Goal: Navigation & Orientation: Understand site structure

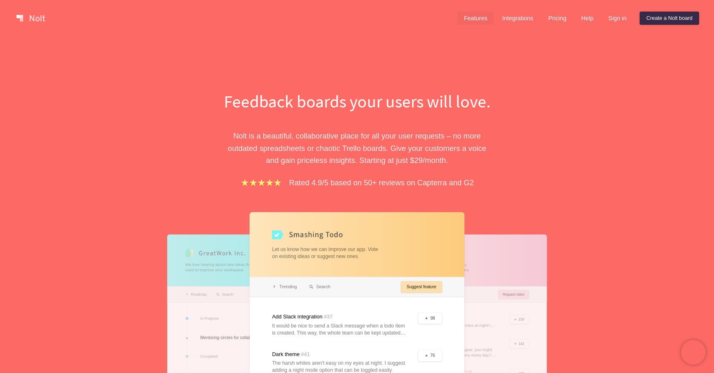
click at [471, 15] on link "Features" at bounding box center [475, 18] width 37 height 13
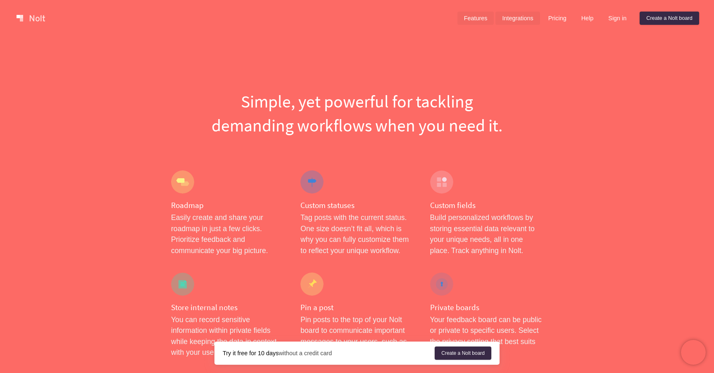
click at [505, 18] on link "Integrations" at bounding box center [517, 18] width 44 height 13
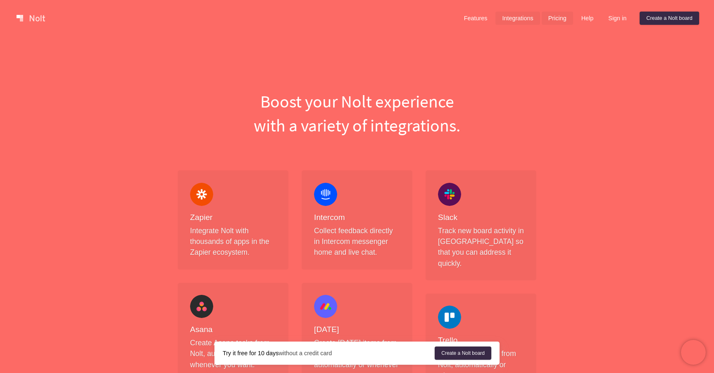
click at [552, 19] on link "Pricing" at bounding box center [557, 18] width 31 height 13
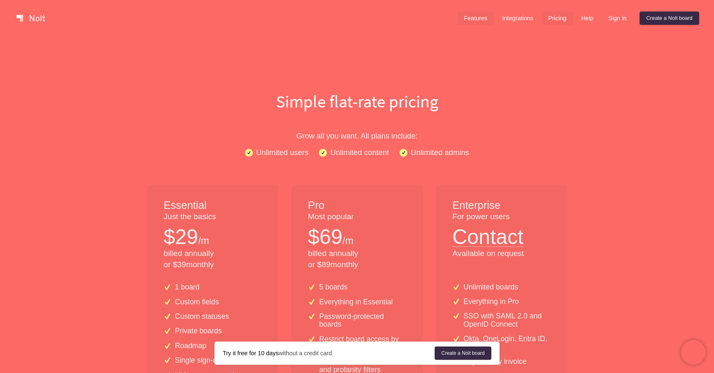
click at [473, 21] on link "Features" at bounding box center [475, 18] width 37 height 13
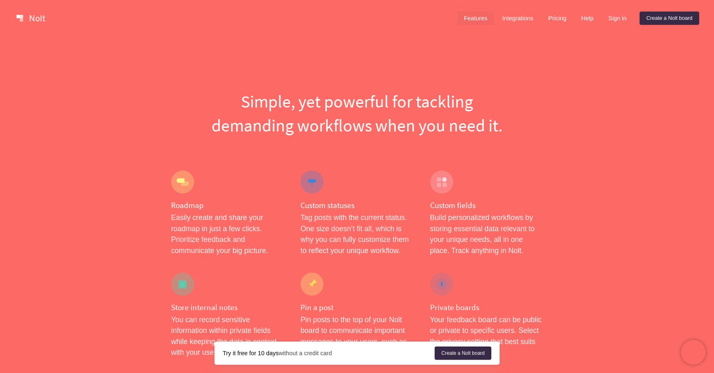
click at [32, 15] on link at bounding box center [30, 18] width 35 height 13
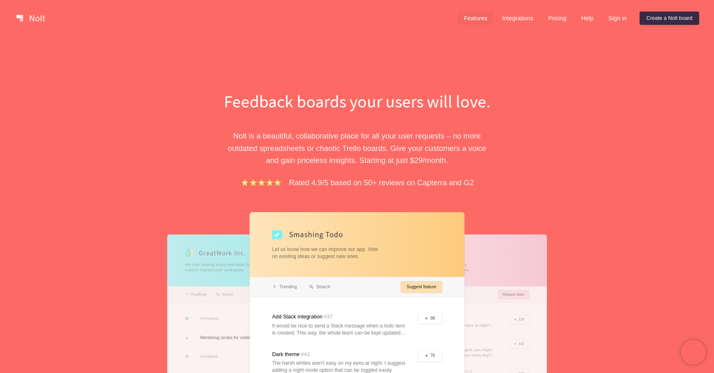
click at [470, 20] on link "Features" at bounding box center [475, 18] width 37 height 13
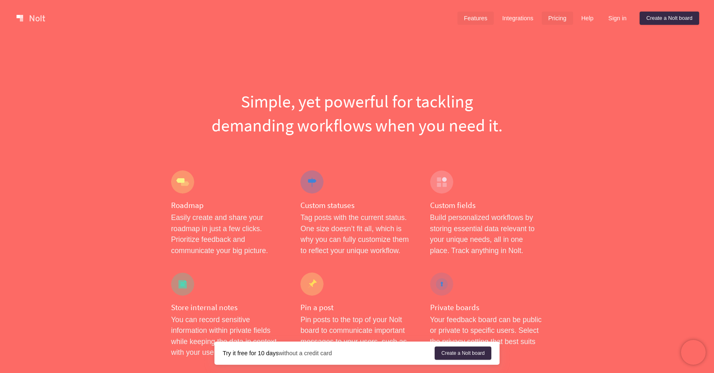
click at [550, 19] on link "Pricing" at bounding box center [557, 18] width 31 height 13
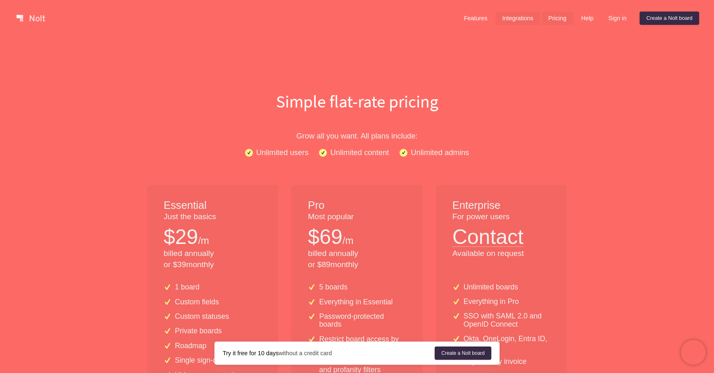
click at [507, 21] on link "Integrations" at bounding box center [517, 18] width 44 height 13
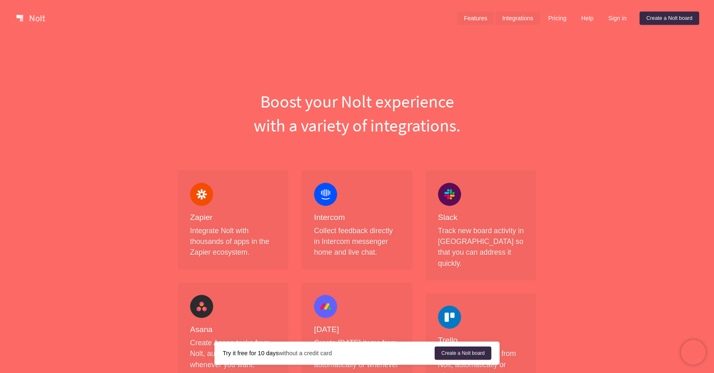
click at [466, 17] on link "Features" at bounding box center [475, 18] width 37 height 13
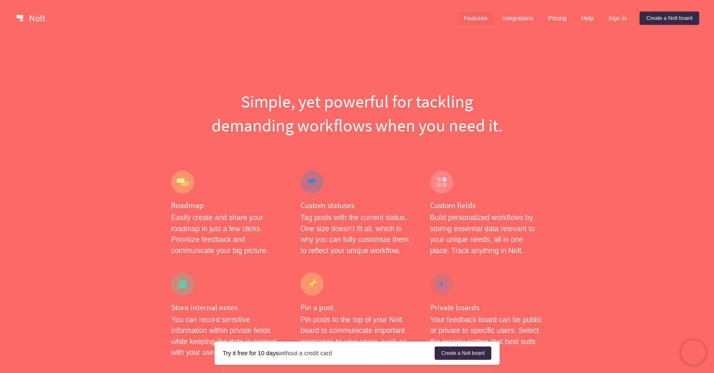
click at [24, 18] on link at bounding box center [30, 18] width 35 height 13
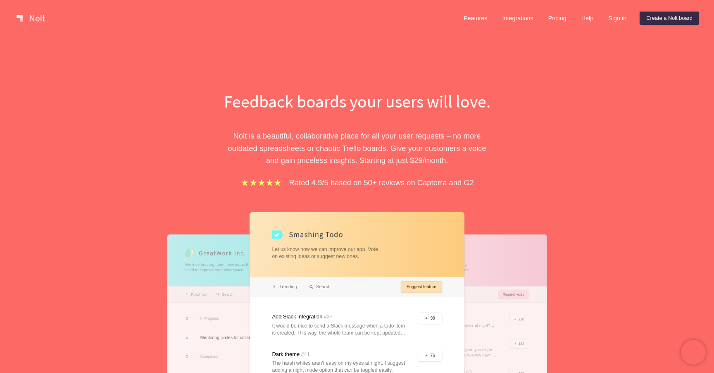
drag, startPoint x: 652, startPoint y: 19, endPoint x: 576, endPoint y: 29, distance: 76.6
click at [576, 29] on div "Features Integrations Pricing Help Sign in Create a Nolt board Menu" at bounding box center [357, 18] width 714 height 36
click at [652, 16] on link "Create a Nolt board" at bounding box center [669, 18] width 59 height 13
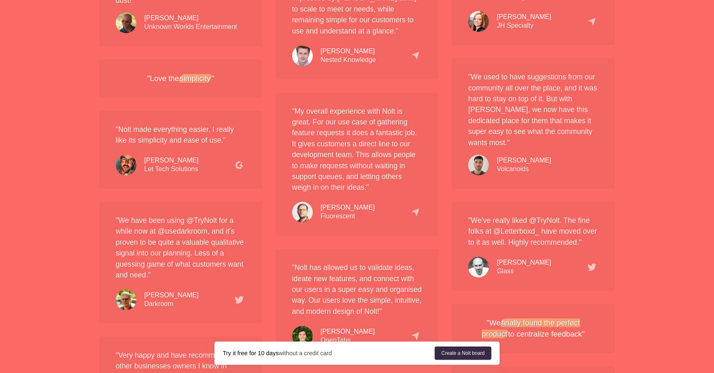
scroll to position [1544, 0]
